Goal: Task Accomplishment & Management: Use online tool/utility

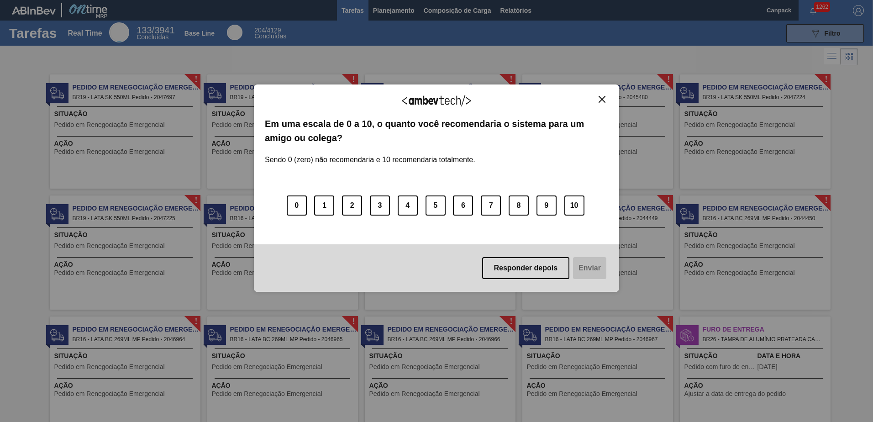
drag, startPoint x: 603, startPoint y: 101, endPoint x: 620, endPoint y: 112, distance: 20.1
click at [603, 101] on img "Close" at bounding box center [602, 99] width 7 height 7
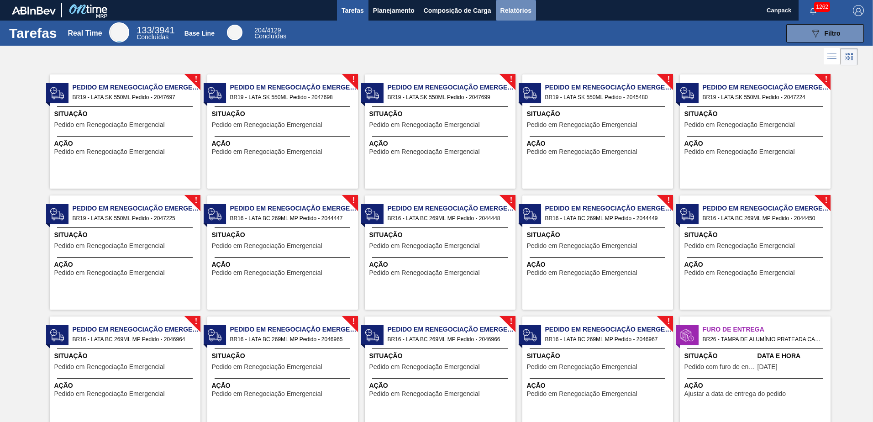
click at [527, 15] on span "Relatórios" at bounding box center [515, 10] width 31 height 11
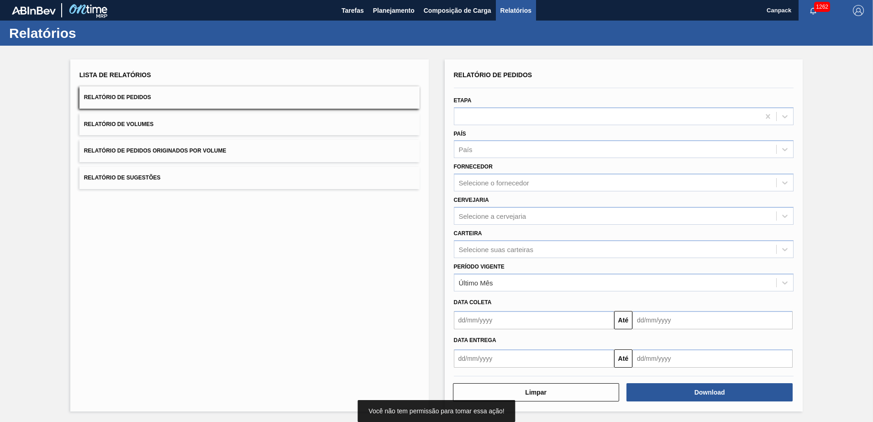
scroll to position [1, 0]
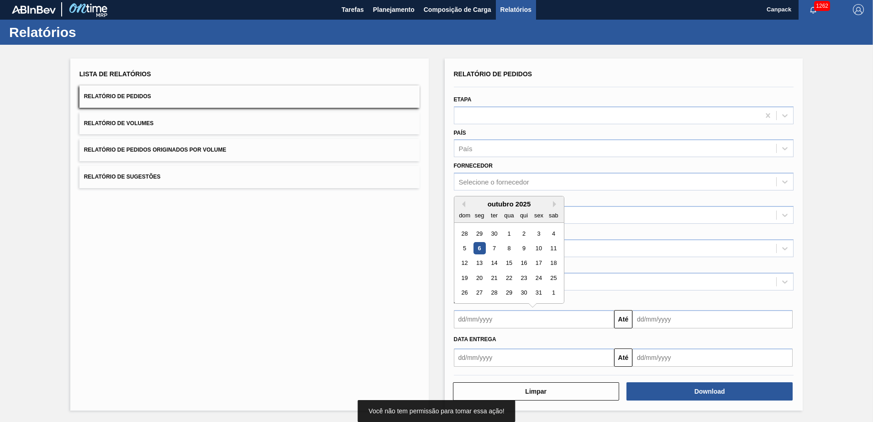
click at [524, 314] on input "text" at bounding box center [534, 319] width 160 height 18
click at [476, 251] on div "6" at bounding box center [479, 248] width 12 height 12
type input "[DATE]"
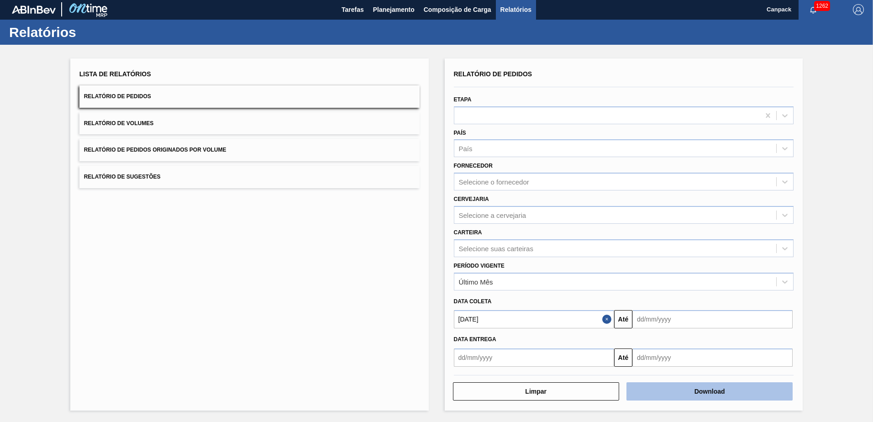
click at [714, 395] on button "Download" at bounding box center [710, 391] width 166 height 18
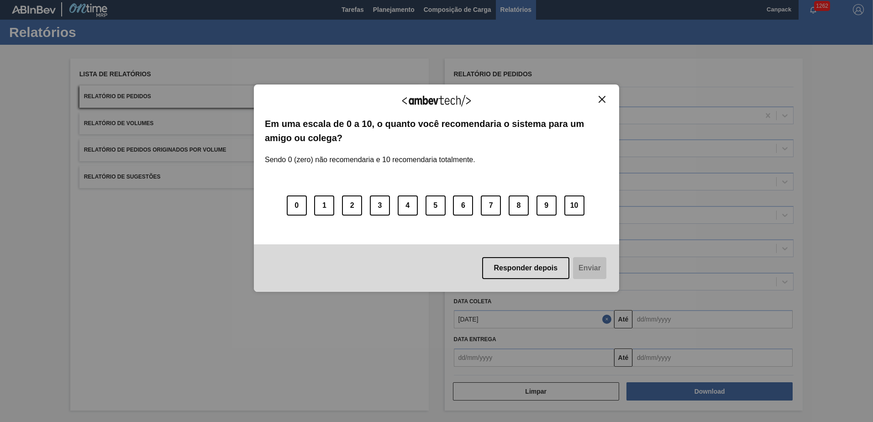
click at [603, 102] on img "Close" at bounding box center [602, 99] width 7 height 7
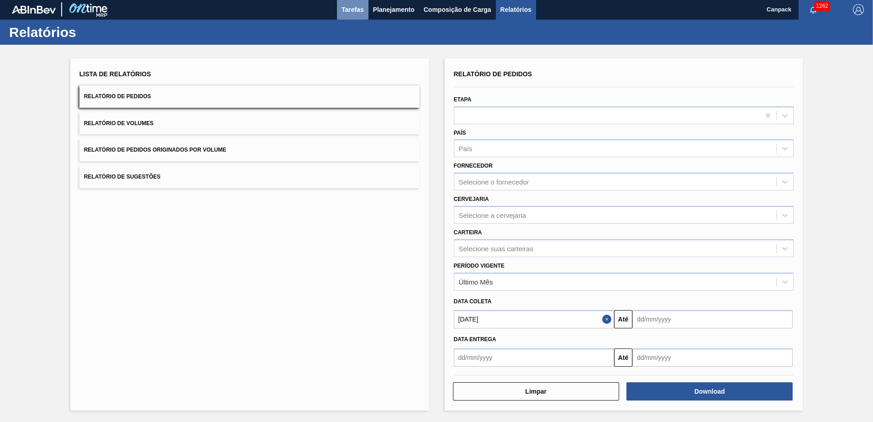
click at [353, 13] on span "Tarefas" at bounding box center [353, 9] width 22 height 11
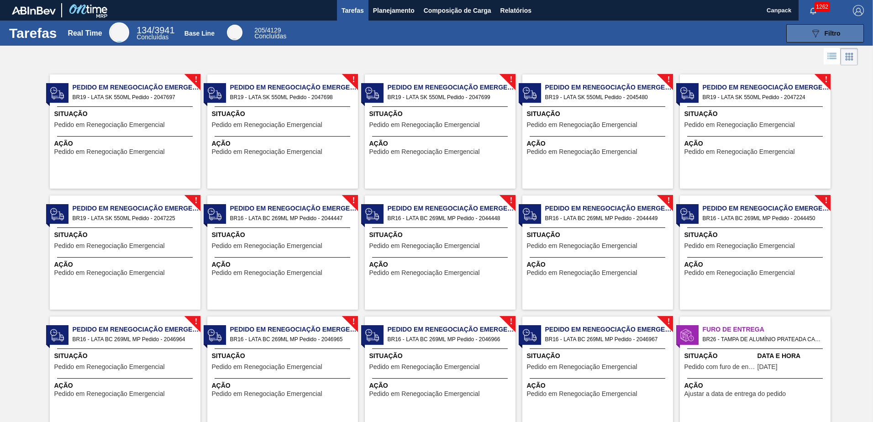
click at [832, 35] on span "Filtro" at bounding box center [833, 33] width 16 height 7
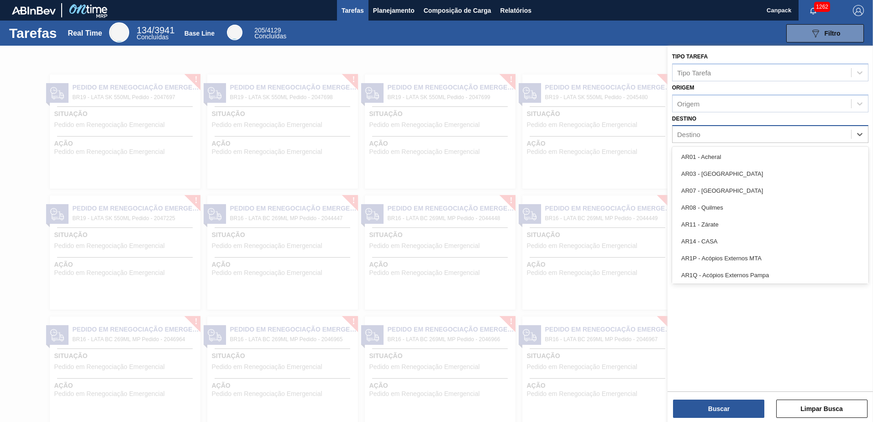
click at [701, 135] on div "Destino" at bounding box center [762, 134] width 179 height 13
type input "br19"
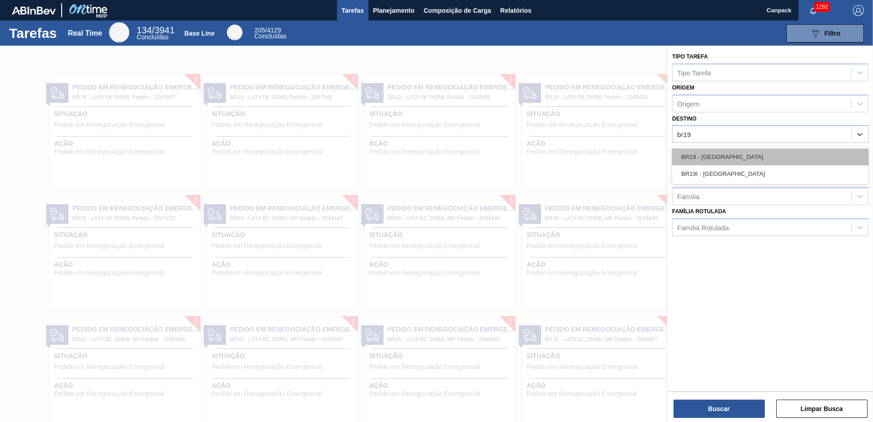
click at [713, 159] on div "BR19 - [GEOGRAPHIC_DATA]" at bounding box center [770, 156] width 196 height 17
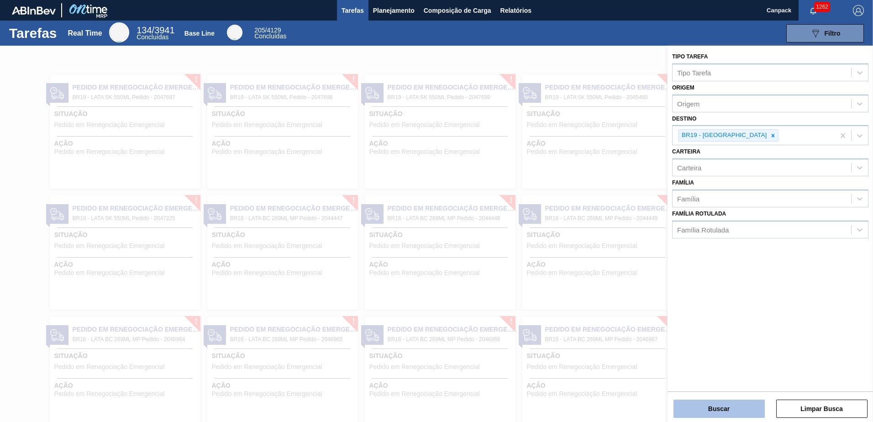
click at [727, 403] on button "Buscar" at bounding box center [719, 409] width 91 height 18
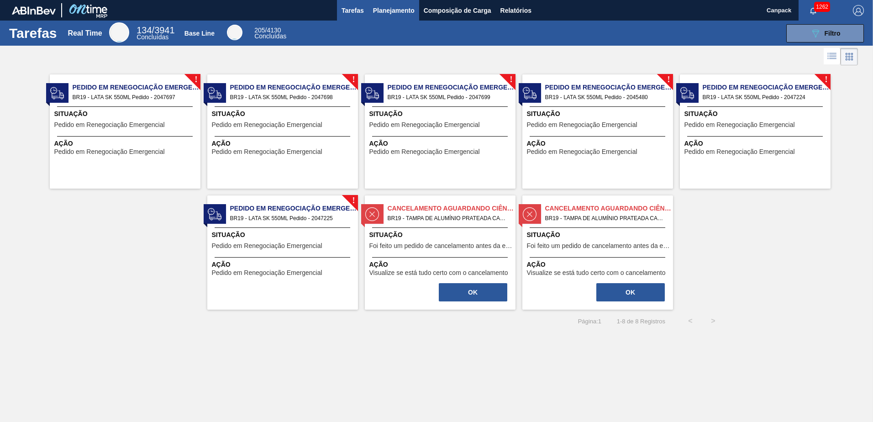
click at [386, 10] on span "Planejamento" at bounding box center [394, 10] width 42 height 11
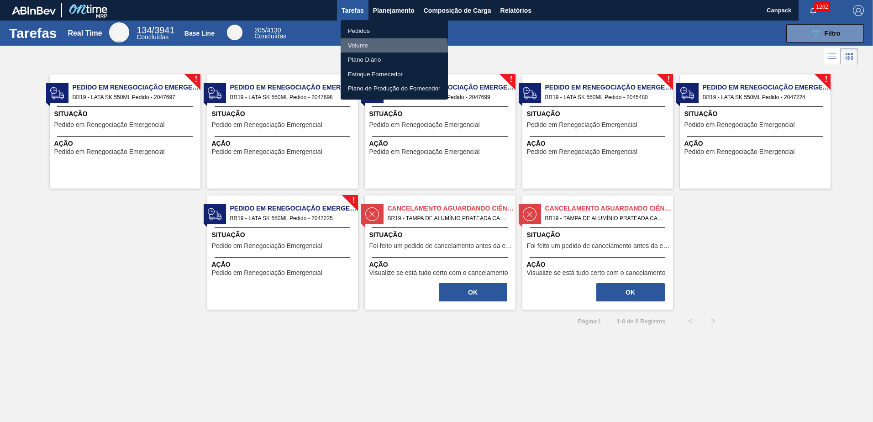
click at [361, 48] on li "Volume" at bounding box center [394, 45] width 107 height 15
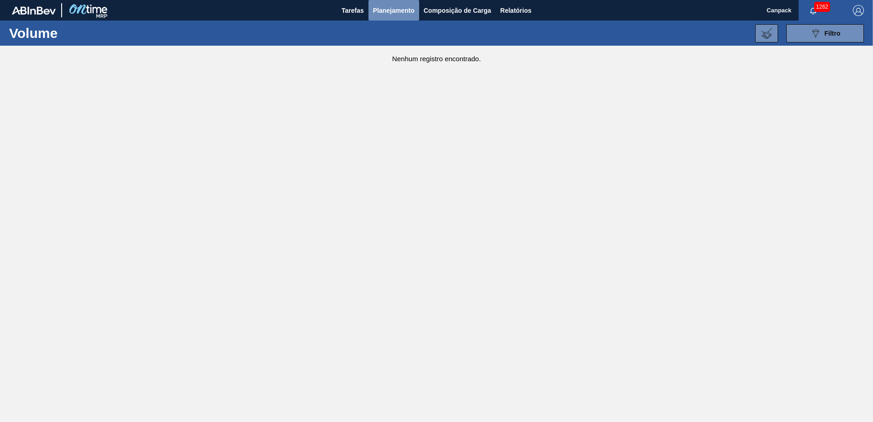
click at [400, 12] on span "Planejamento" at bounding box center [394, 10] width 42 height 11
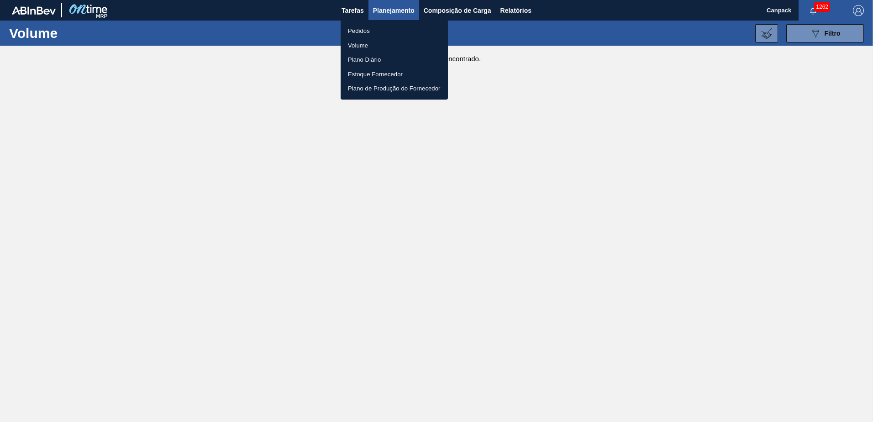
click at [370, 45] on li "Volume" at bounding box center [394, 45] width 107 height 15
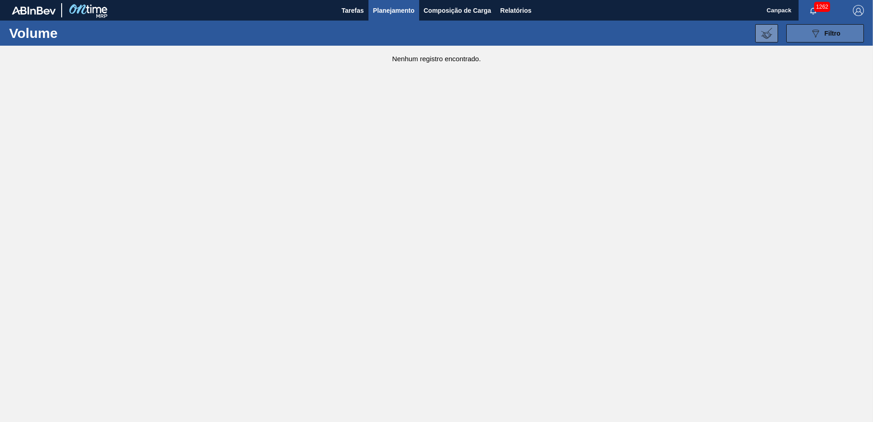
click at [833, 39] on button "089F7B8B-B2A5-4AFE-B5C0-19BA573D28AC Filtro" at bounding box center [825, 33] width 78 height 18
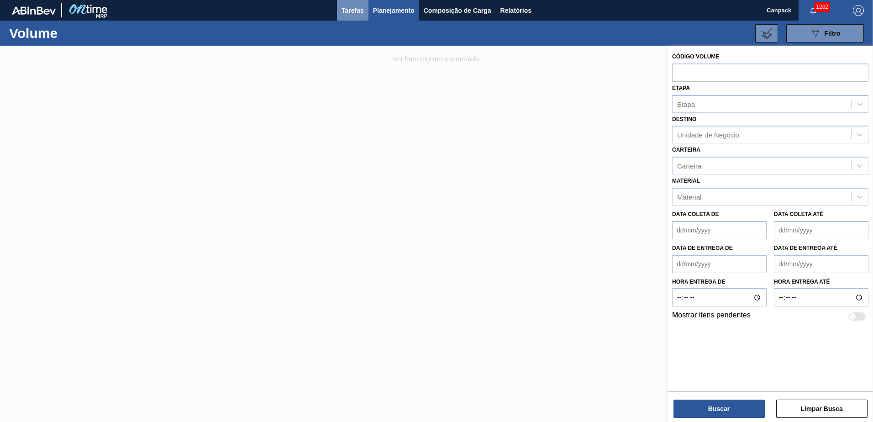
click at [358, 11] on span "Tarefas" at bounding box center [353, 10] width 22 height 11
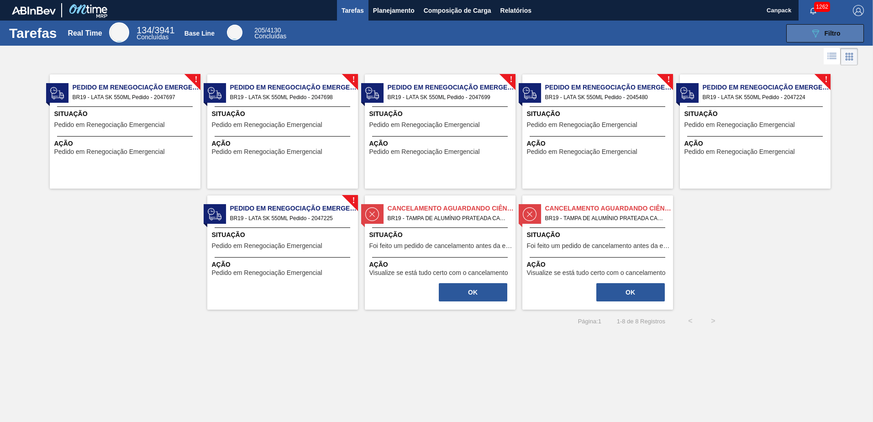
click at [832, 37] on div "089F7B8B-B2A5-4AFE-B5C0-19BA573D28AC Filtro" at bounding box center [825, 33] width 31 height 11
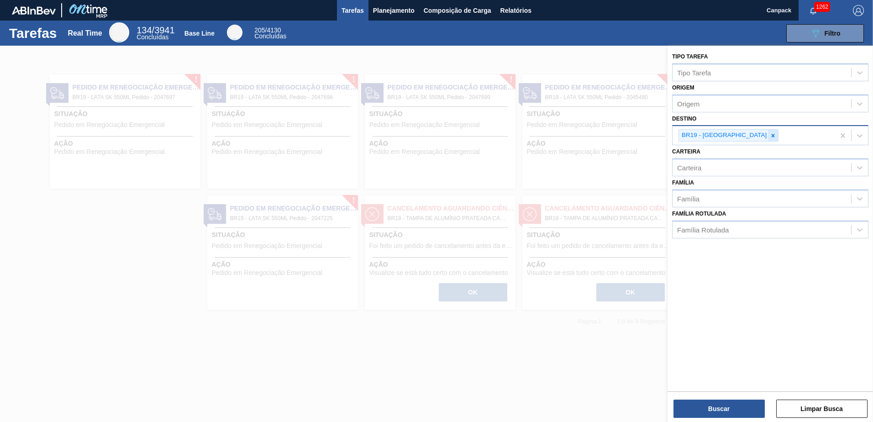
click at [772, 137] on icon at bounding box center [773, 135] width 3 height 3
type input "uber"
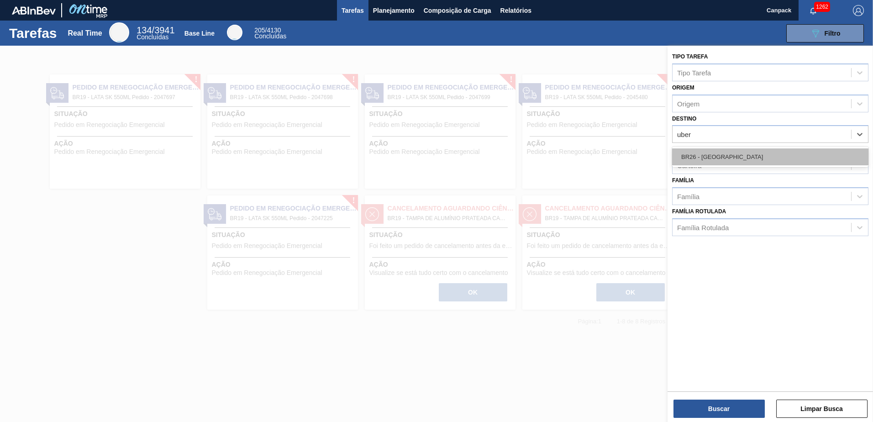
click at [726, 161] on div "BR26 - [GEOGRAPHIC_DATA]" at bounding box center [770, 156] width 196 height 17
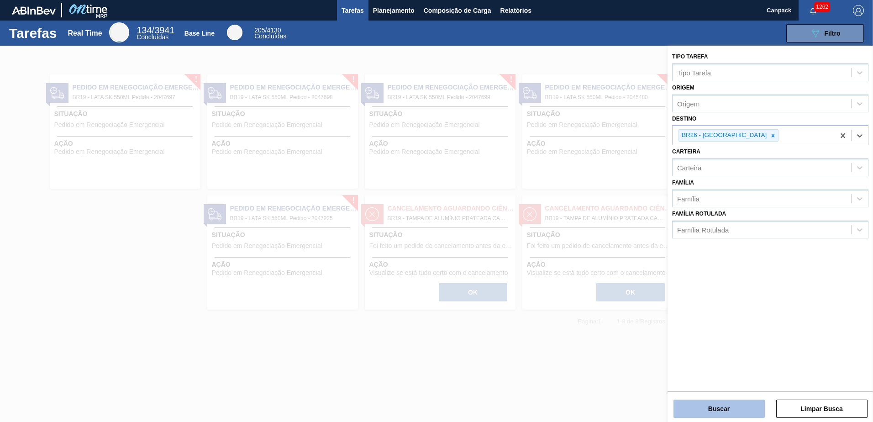
click at [741, 406] on button "Buscar" at bounding box center [719, 409] width 91 height 18
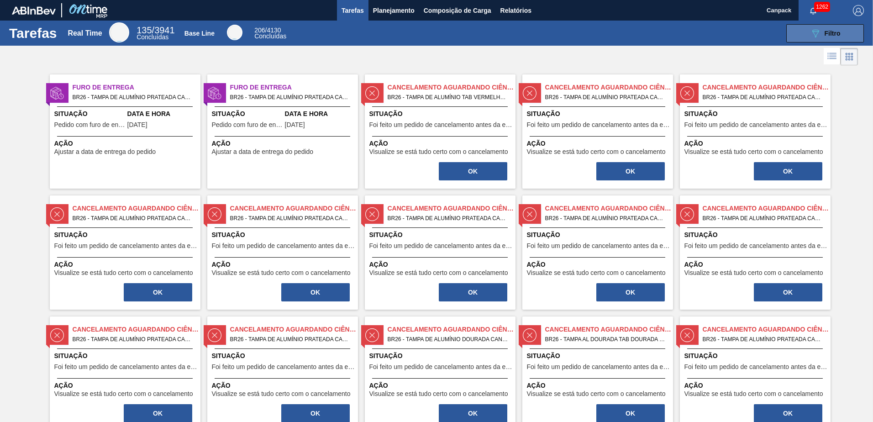
click at [811, 40] on button "089F7B8B-B2A5-4AFE-B5C0-19BA573D28AC Filtro" at bounding box center [825, 33] width 78 height 18
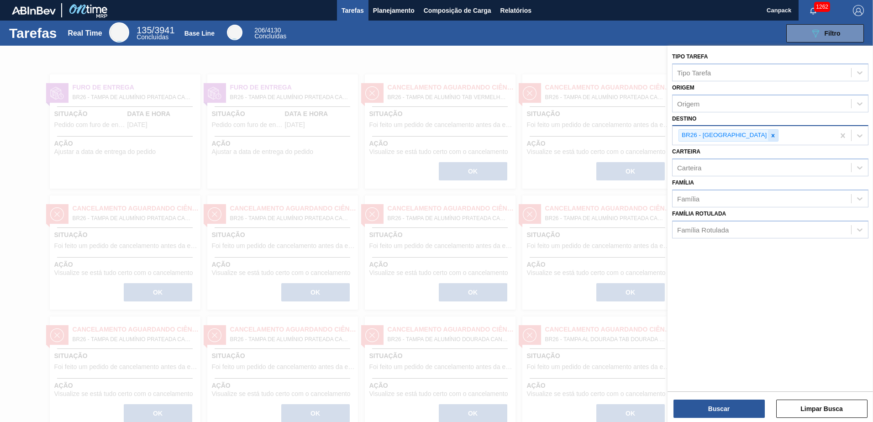
click at [770, 134] on icon at bounding box center [773, 135] width 6 height 6
click at [724, 411] on button "Buscar" at bounding box center [719, 409] width 91 height 18
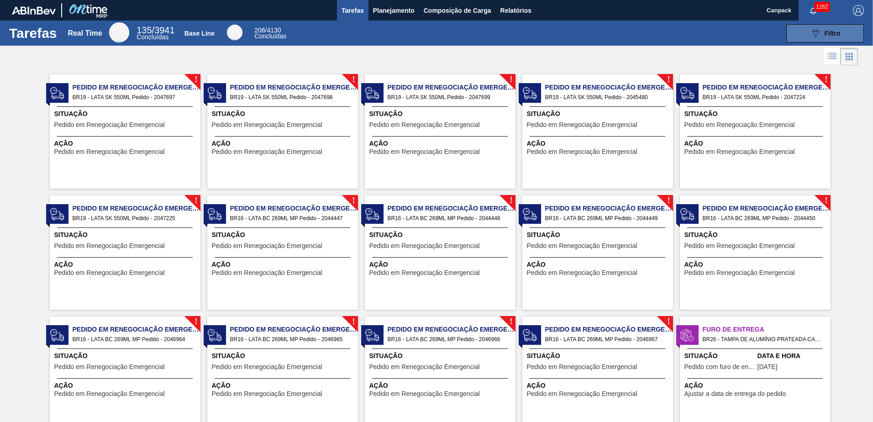
click at [810, 34] on icon "089F7B8B-B2A5-4AFE-B5C0-19BA573D28AC" at bounding box center [815, 33] width 11 height 11
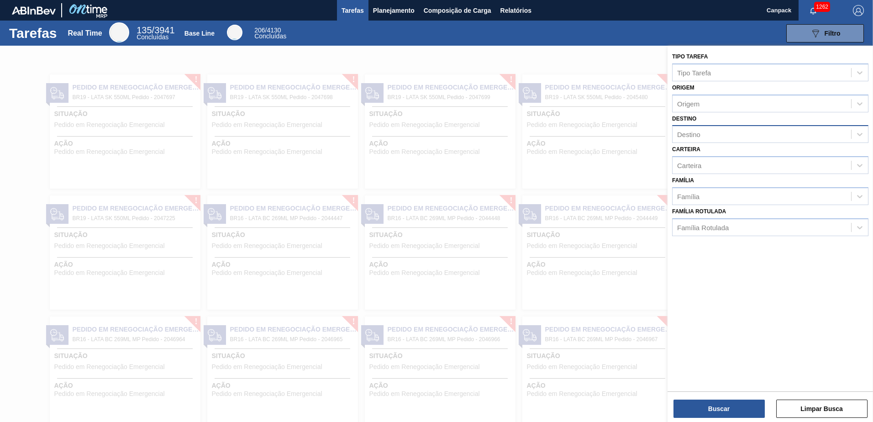
click at [704, 134] on div "Destino" at bounding box center [762, 134] width 179 height 13
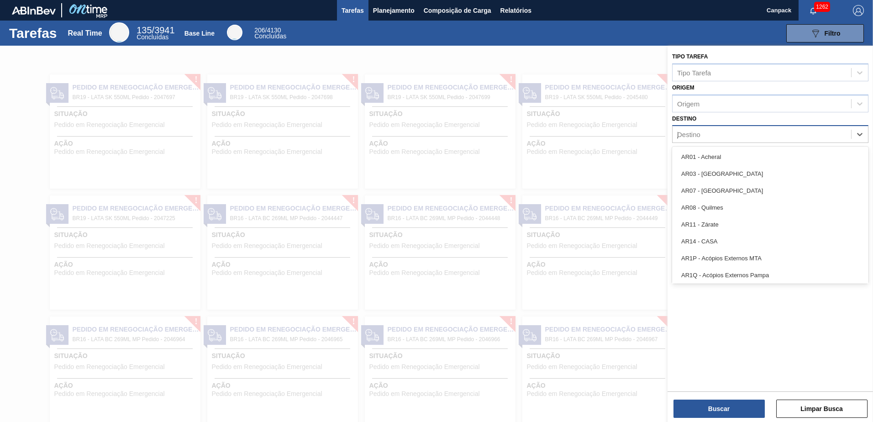
type input "jac"
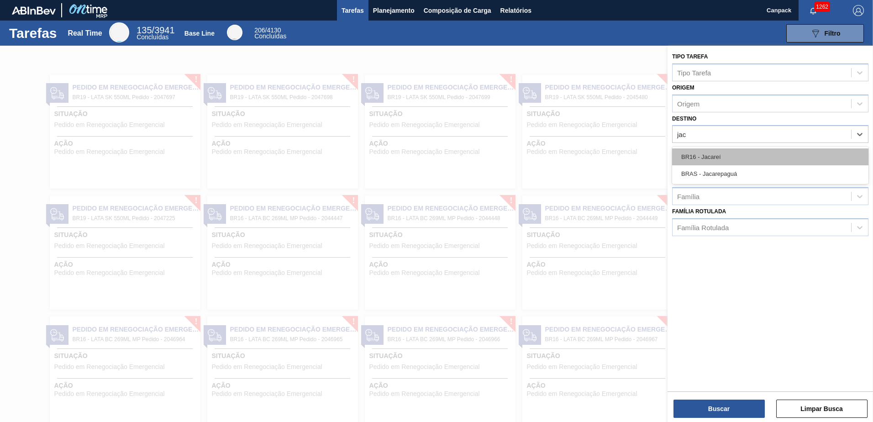
click at [716, 151] on div "BR16 - Jacareí" at bounding box center [770, 156] width 196 height 17
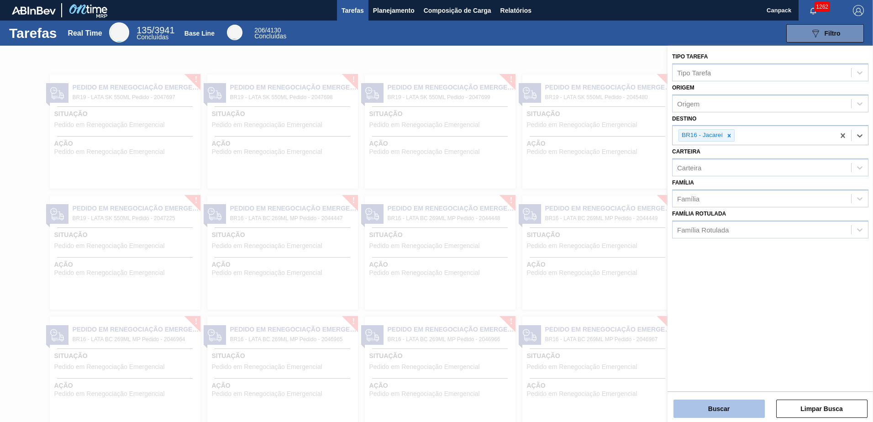
click at [732, 406] on button "Buscar" at bounding box center [719, 409] width 91 height 18
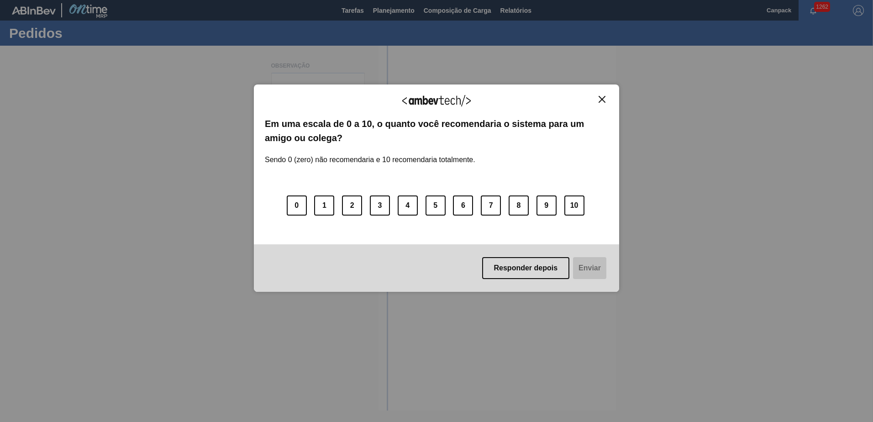
click at [600, 100] on img "Close" at bounding box center [602, 99] width 7 height 7
